Goal: Task Accomplishment & Management: Complete application form

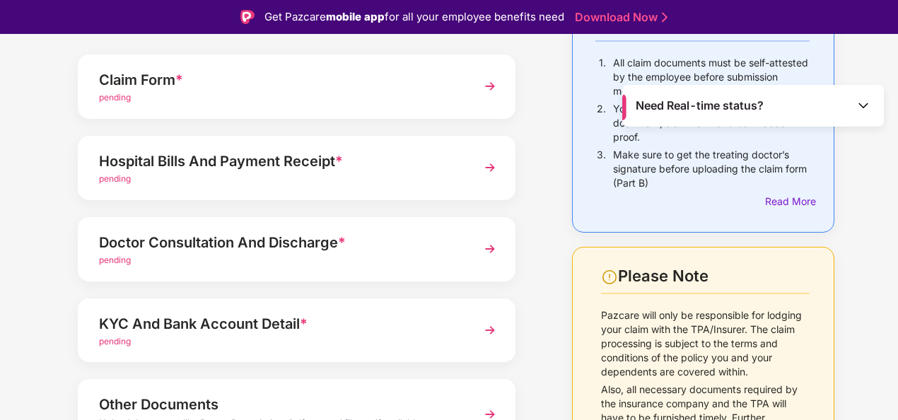
scroll to position [143, 0]
click at [485, 165] on img at bounding box center [489, 166] width 25 height 25
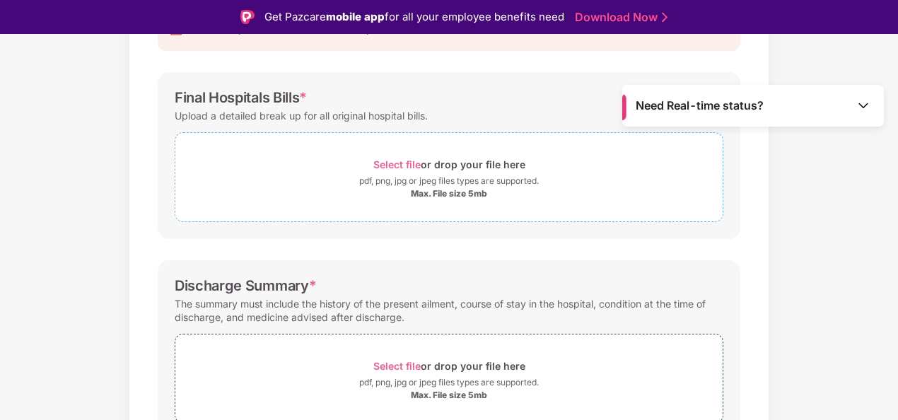
scroll to position [180, 0]
click at [393, 156] on div "Select file or drop your file here" at bounding box center [449, 163] width 152 height 19
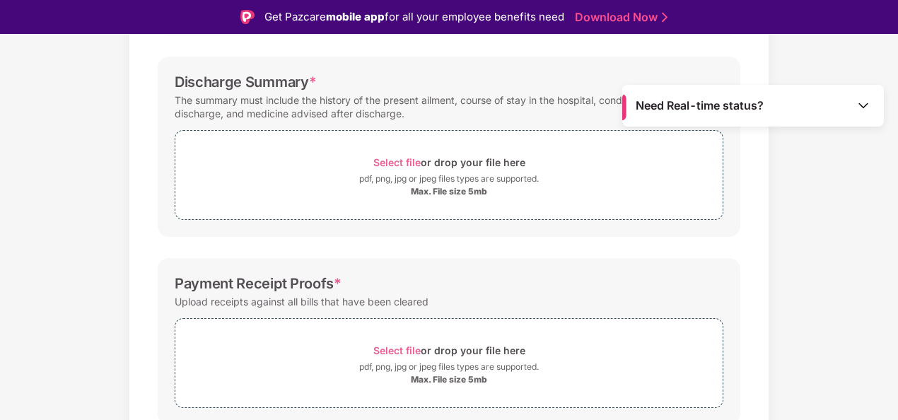
scroll to position [455, 0]
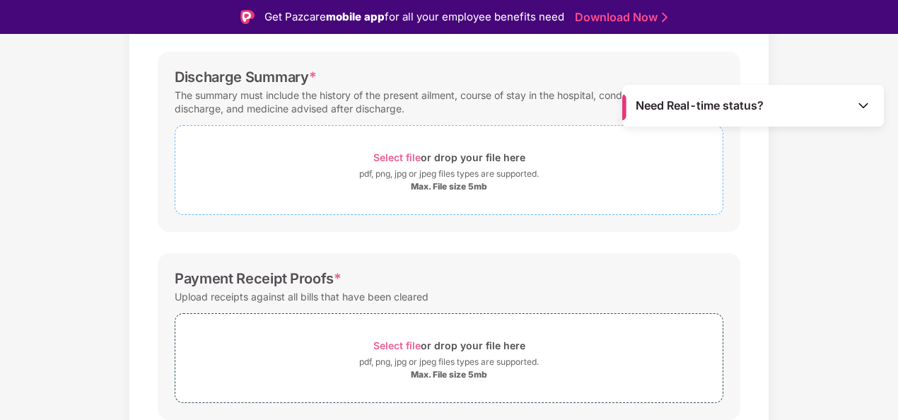
click at [392, 151] on span "Select file" at bounding box center [396, 157] width 47 height 12
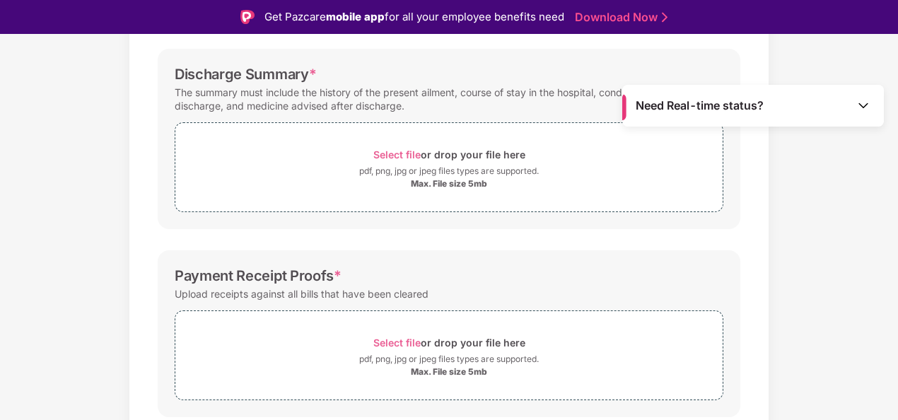
scroll to position [436, 0]
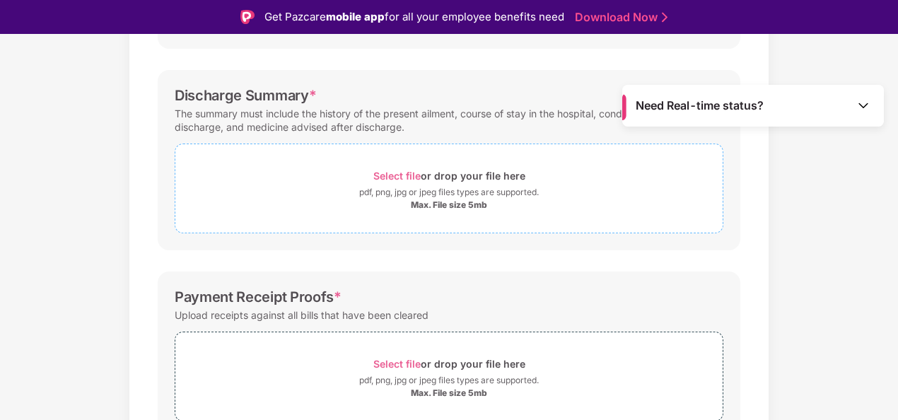
click at [379, 170] on span "Select file" at bounding box center [396, 176] width 47 height 12
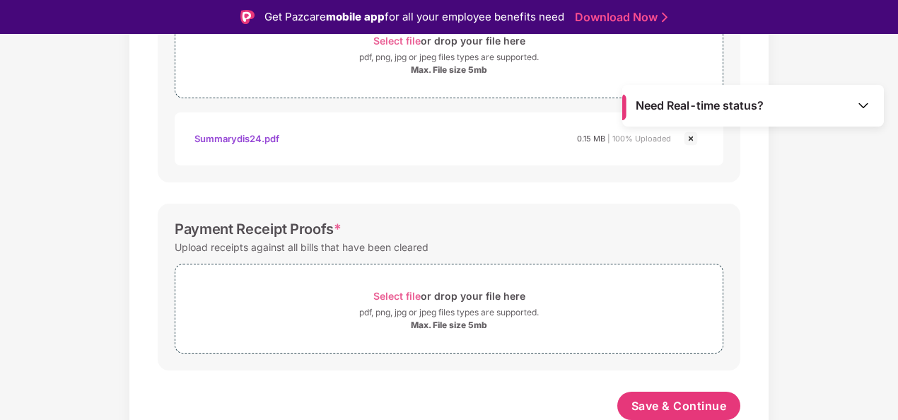
scroll to position [34, 0]
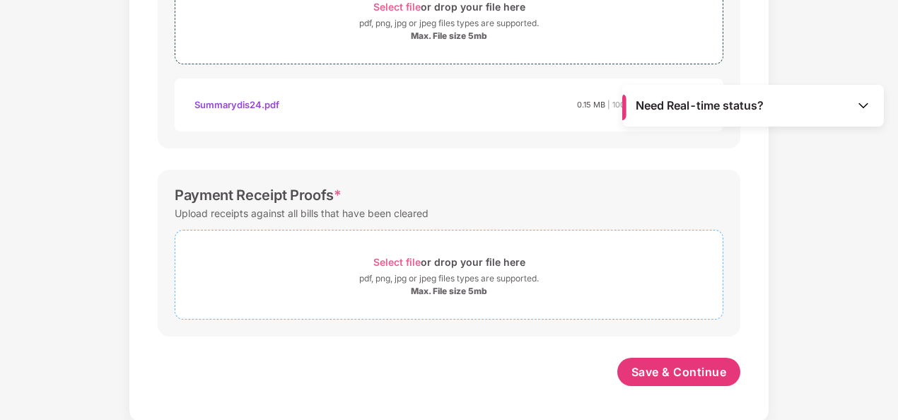
click at [405, 260] on span "Select file" at bounding box center [396, 262] width 47 height 12
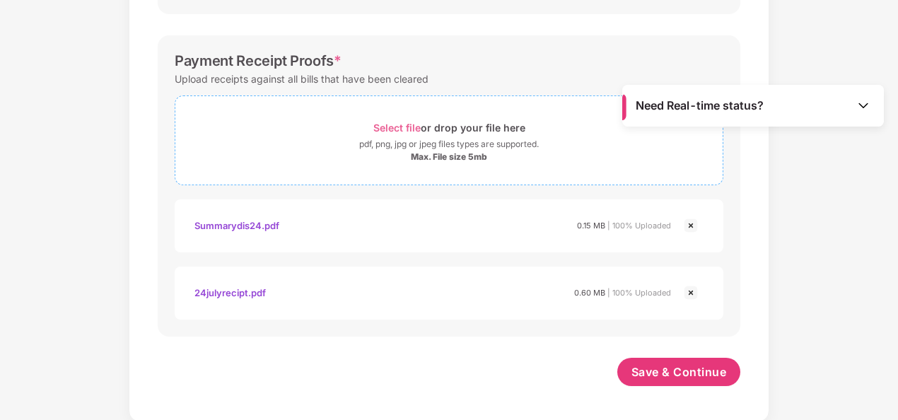
scroll to position [706, 0]
click at [677, 379] on button "Save & Continue" at bounding box center [679, 372] width 124 height 28
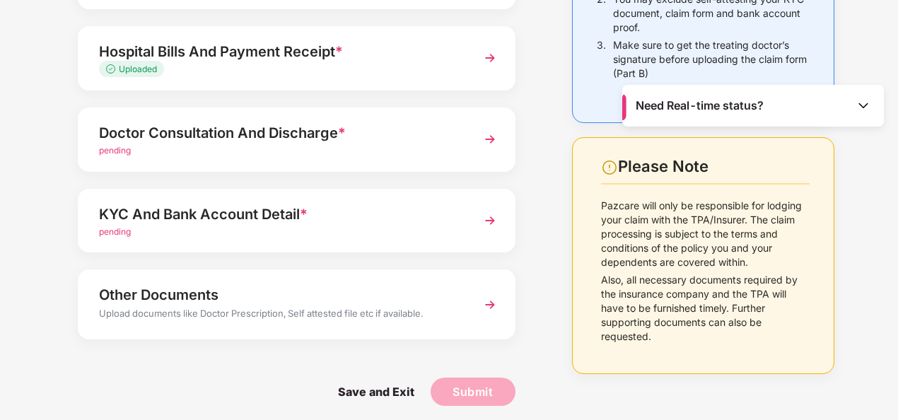
scroll to position [219, 0]
click at [489, 144] on img at bounding box center [489, 138] width 25 height 25
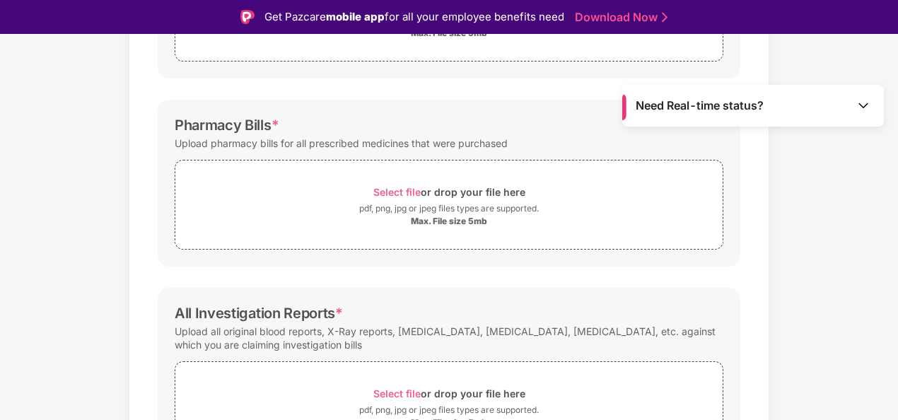
scroll to position [340, 0]
click at [407, 188] on span "Select file" at bounding box center [396, 191] width 47 height 12
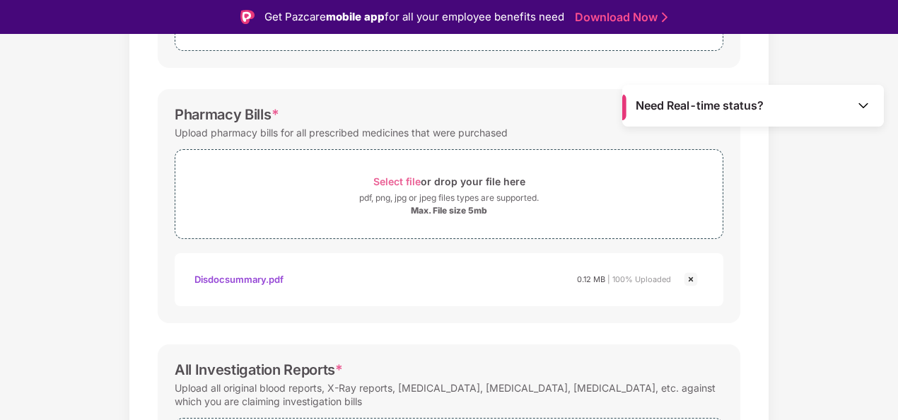
scroll to position [504, 0]
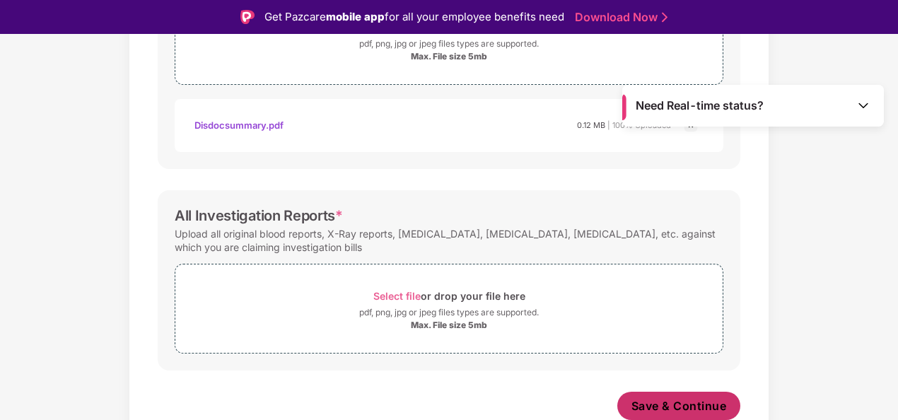
click at [687, 400] on span "Save & Continue" at bounding box center [678, 406] width 95 height 16
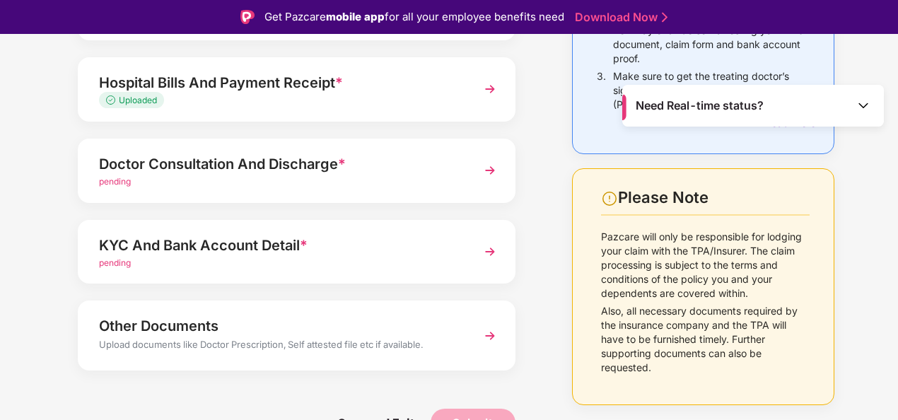
scroll to position [225, 0]
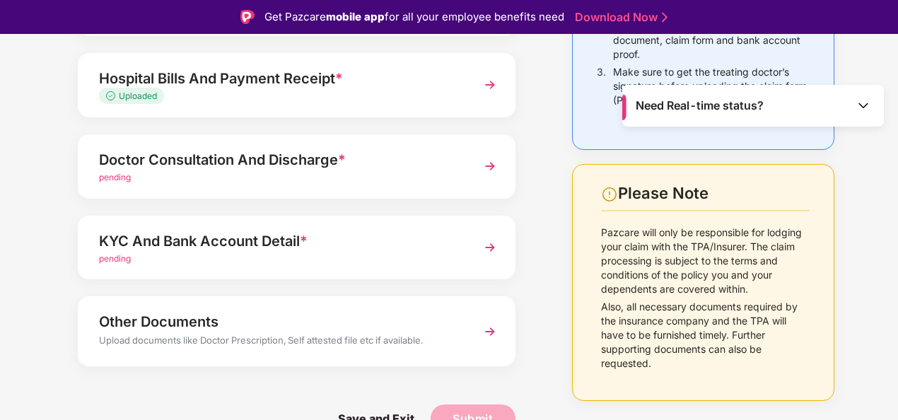
click at [171, 168] on div "Doctor Consultation And Discharge *" at bounding box center [280, 159] width 362 height 23
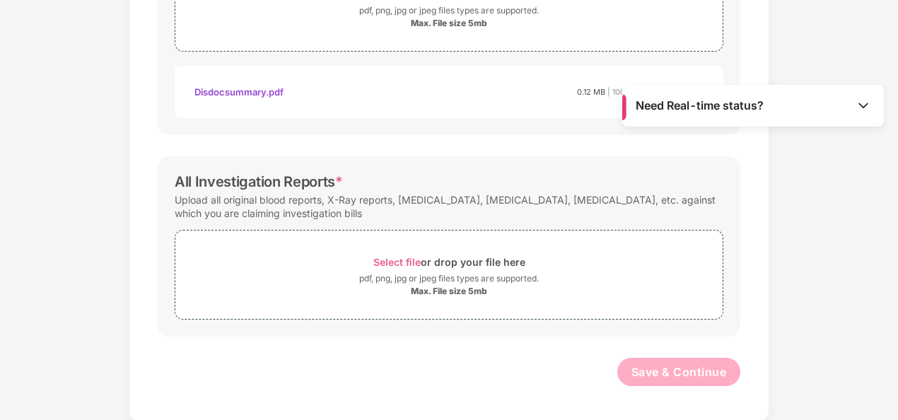
scroll to position [0, 0]
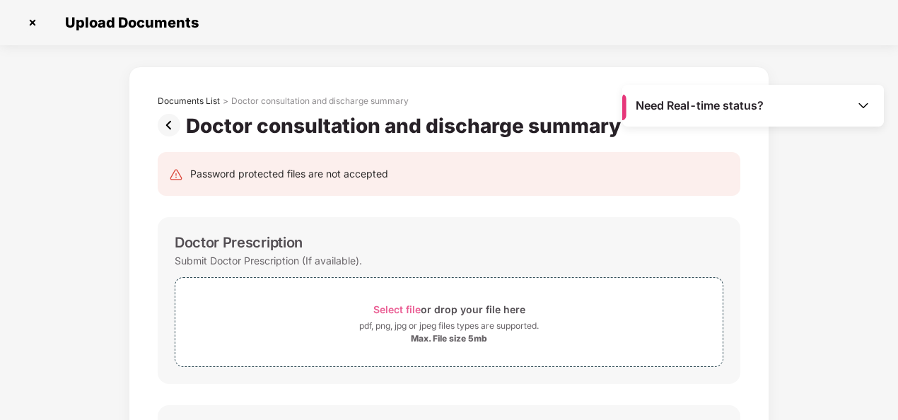
click at [169, 127] on img at bounding box center [172, 125] width 28 height 23
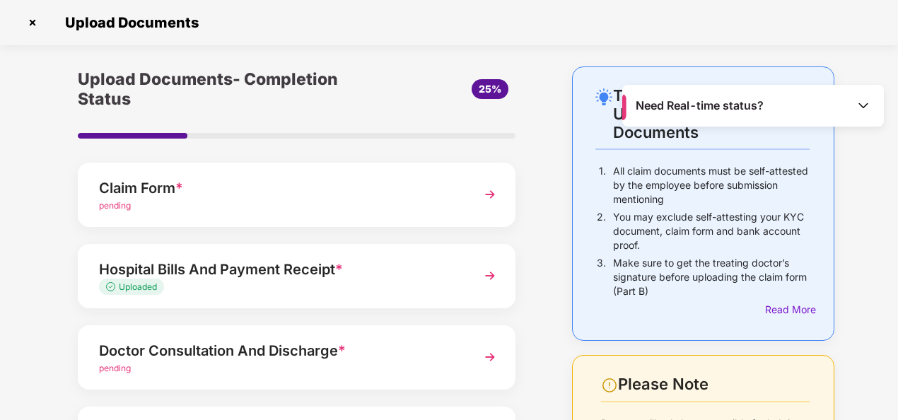
scroll to position [225, 0]
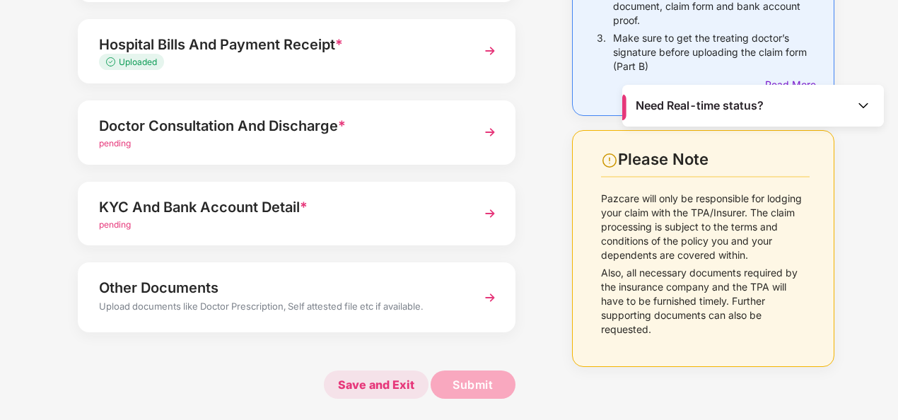
click at [395, 384] on span "Save and Exit" at bounding box center [376, 385] width 105 height 28
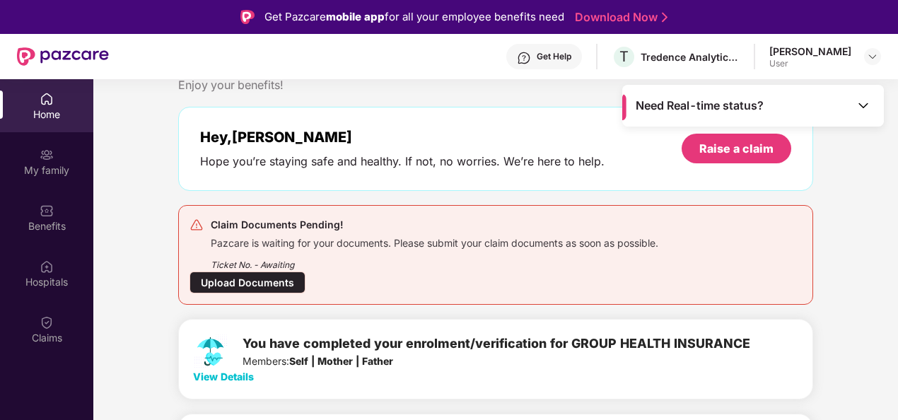
scroll to position [43, 0]
